Goal: Information Seeking & Learning: Learn about a topic

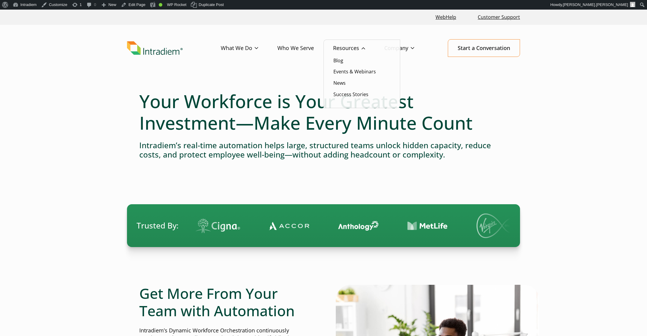
click at [354, 90] on li "Success Stories" at bounding box center [361, 94] width 57 height 8
click at [353, 92] on link "Success Stories" at bounding box center [350, 94] width 35 height 7
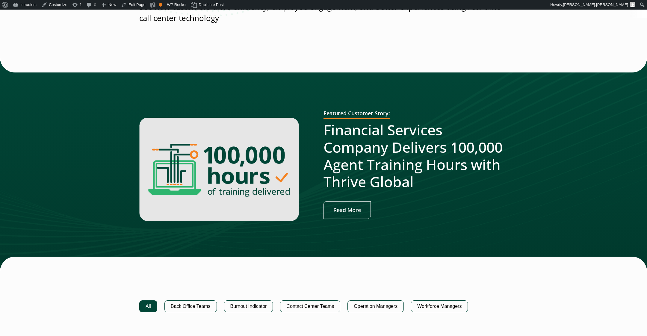
scroll to position [151, 0]
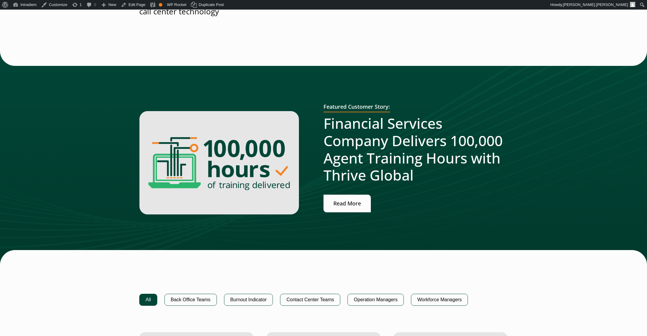
click at [363, 202] on link "Read More" at bounding box center [347, 204] width 47 height 18
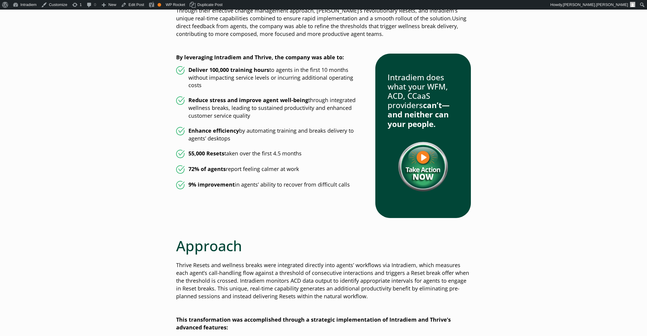
scroll to position [679, 0]
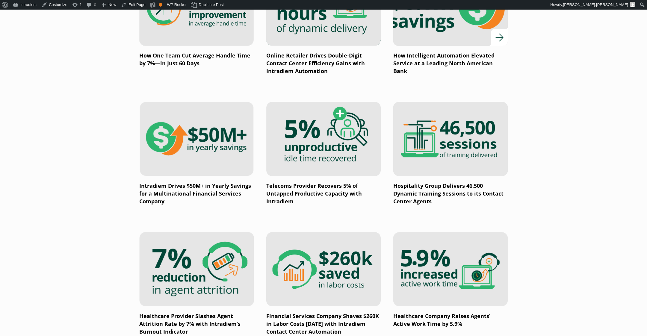
scroll to position [511, 0]
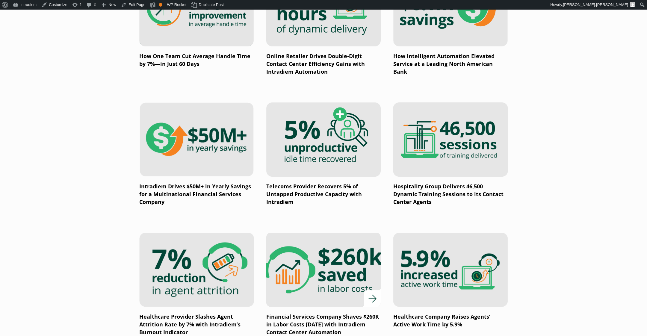
click at [312, 283] on img at bounding box center [323, 269] width 137 height 89
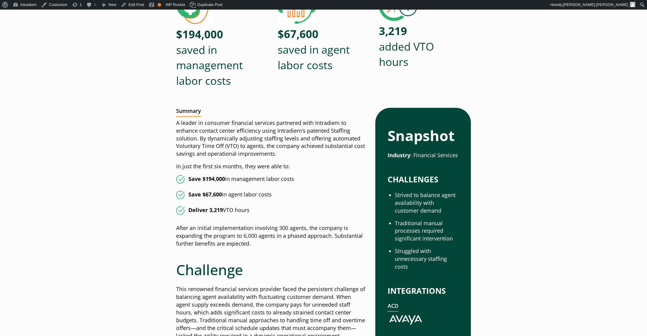
scroll to position [194, 0]
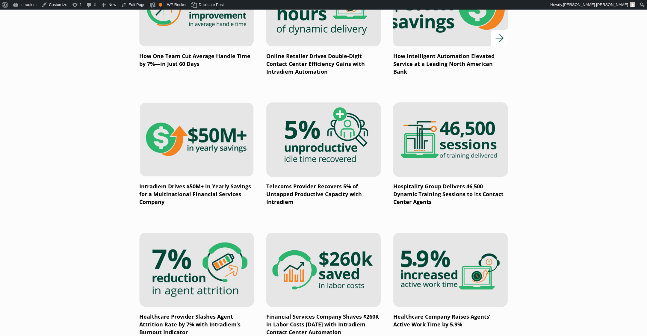
click at [418, 37] on img at bounding box center [450, 9] width 137 height 89
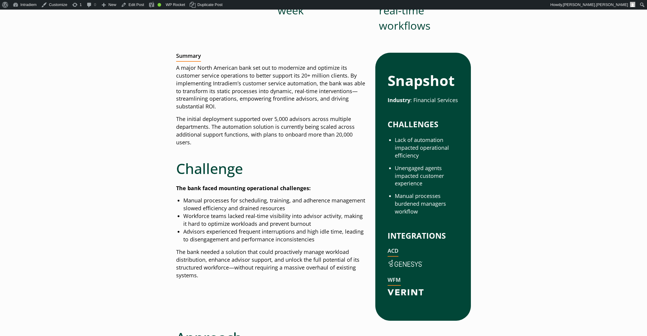
scroll to position [174, 0]
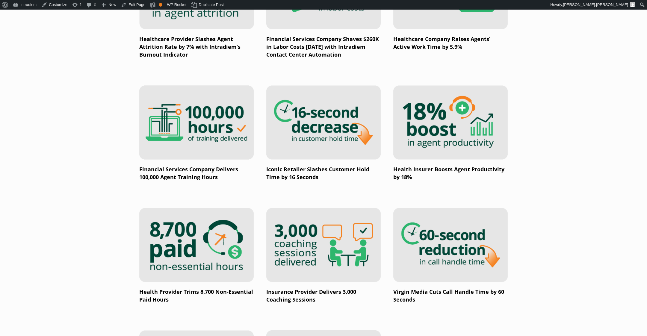
scroll to position [789, 0]
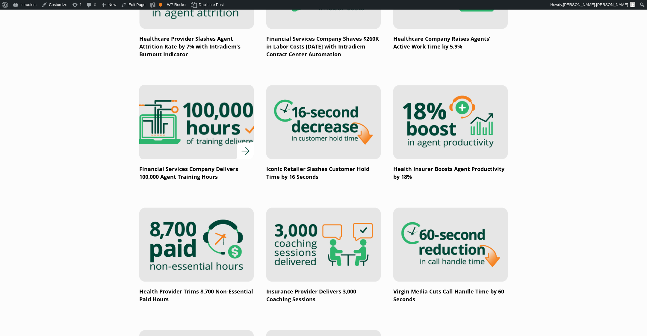
click at [222, 150] on img at bounding box center [196, 122] width 137 height 89
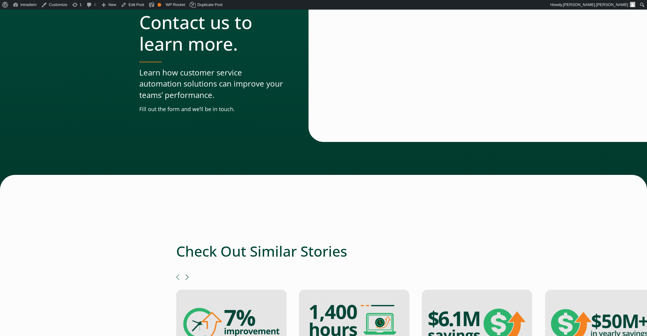
scroll to position [1371, 0]
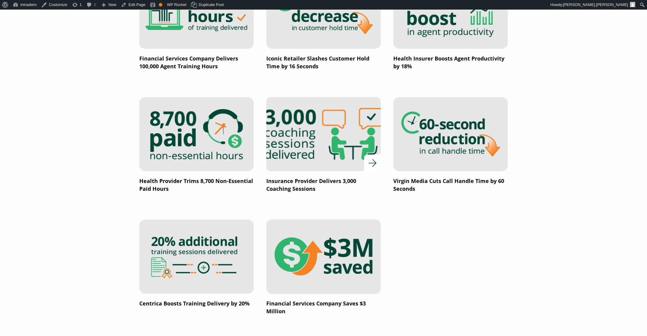
scroll to position [898, 0]
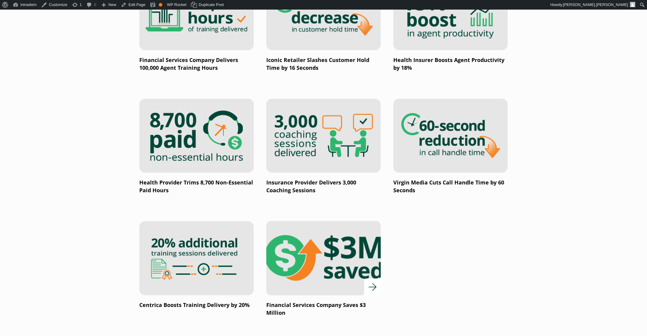
click at [321, 263] on img at bounding box center [323, 258] width 137 height 89
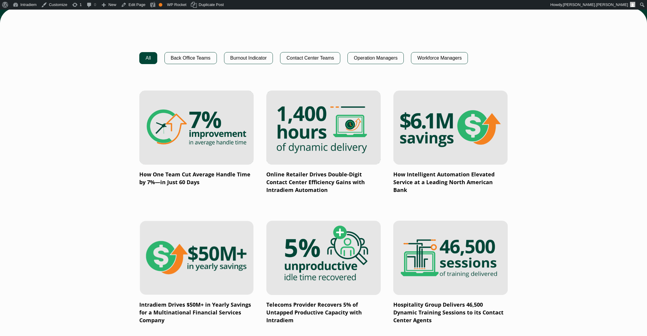
scroll to position [410, 0]
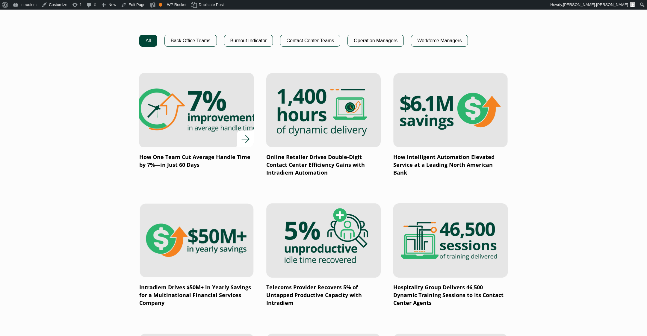
click at [196, 157] on p "How One Team Cut Average Handle Time by 7%—in Just 60 Days" at bounding box center [196, 161] width 114 height 16
